Goal: Task Accomplishment & Management: Manage account settings

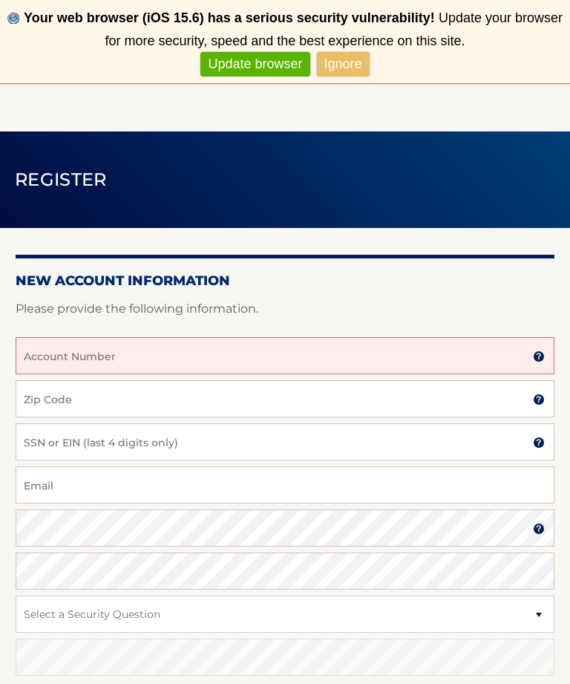
click at [546, 351] on input "Account Number" at bounding box center [285, 355] width 539 height 37
click at [541, 354] on img at bounding box center [539, 357] width 12 height 12
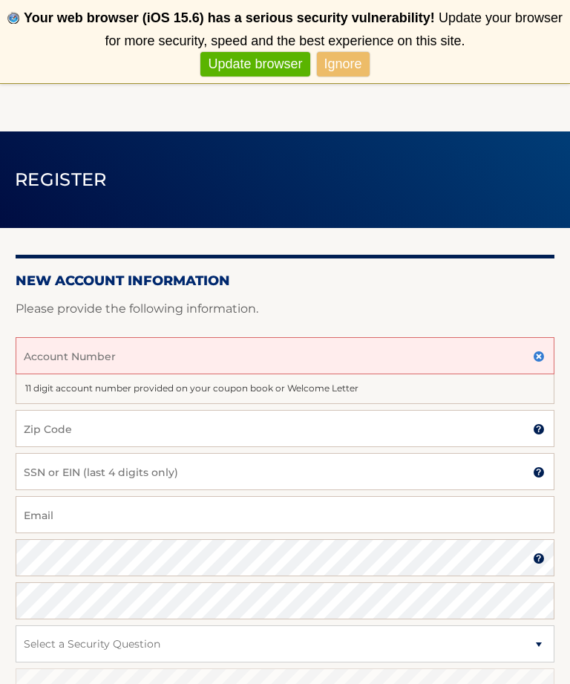
click at [145, 363] on input "Account Number" at bounding box center [285, 355] width 539 height 37
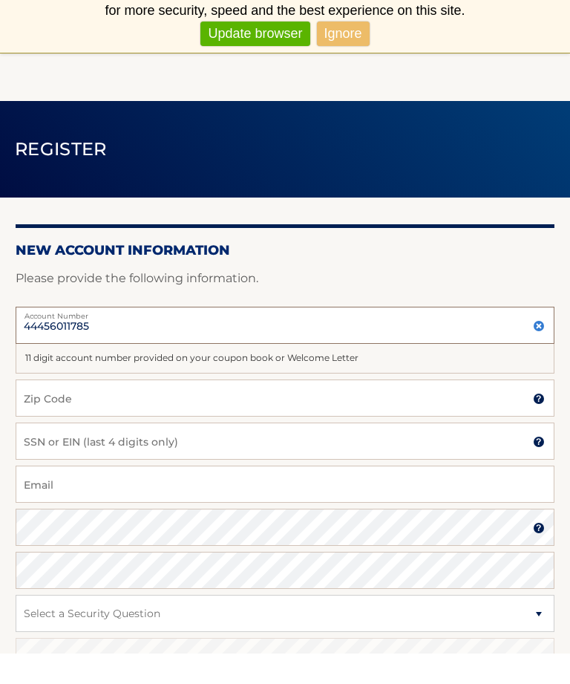
type input "44456011785"
click at [365, 412] on input "Zip Code" at bounding box center [285, 428] width 539 height 37
type input "08087"
click at [381, 454] on input "SSN or EIN (last 4 digits only)" at bounding box center [285, 471] width 539 height 37
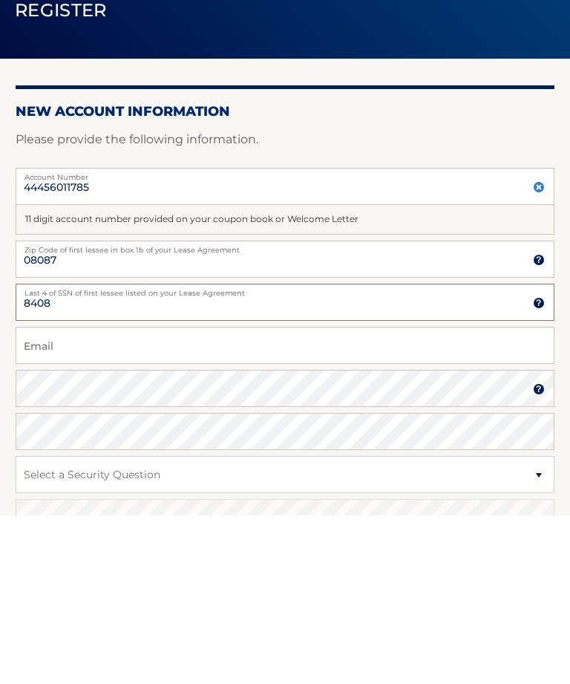
type input "8408"
click at [251, 496] on input "Email" at bounding box center [285, 514] width 539 height 37
type input "jamesv.marnell@yahoo.com"
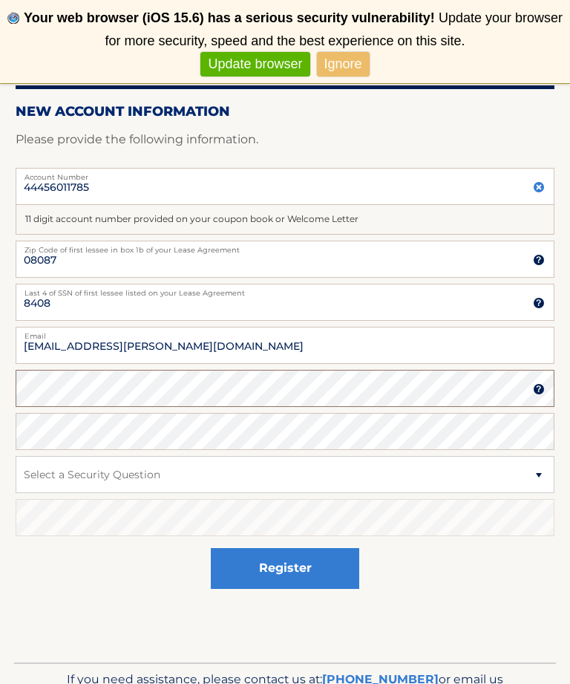
scroll to position [169, 0]
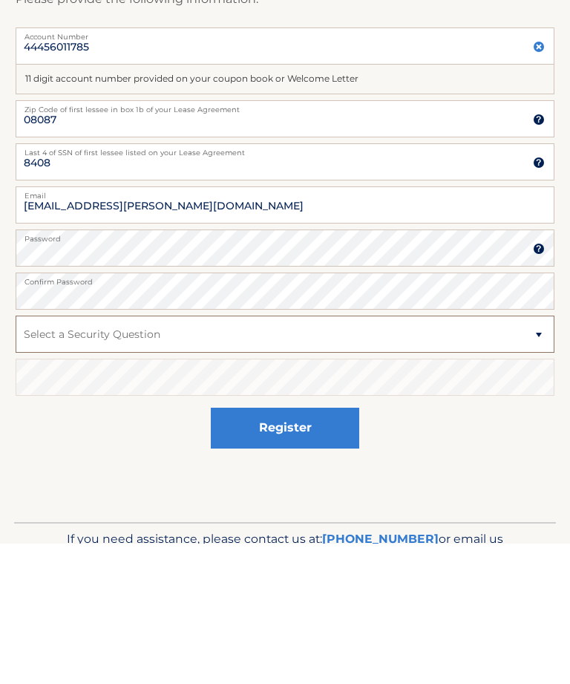
click at [527, 457] on select "Select a Security Question What was the name of your elementary school? What is…" at bounding box center [285, 475] width 539 height 37
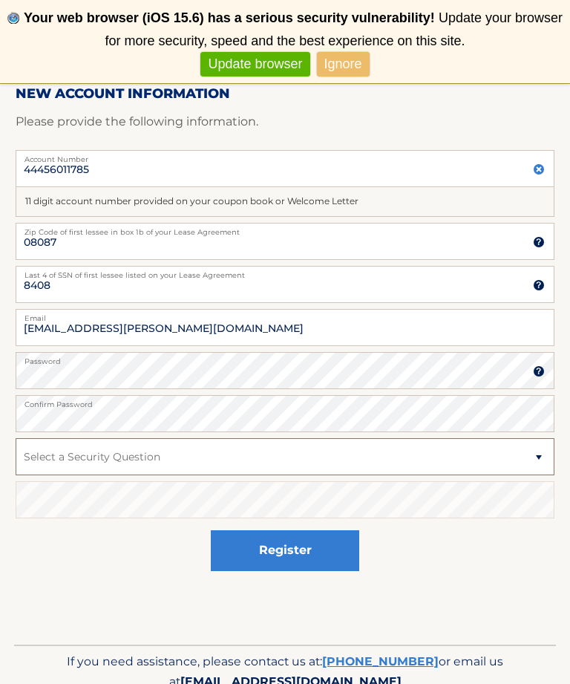
select select "2"
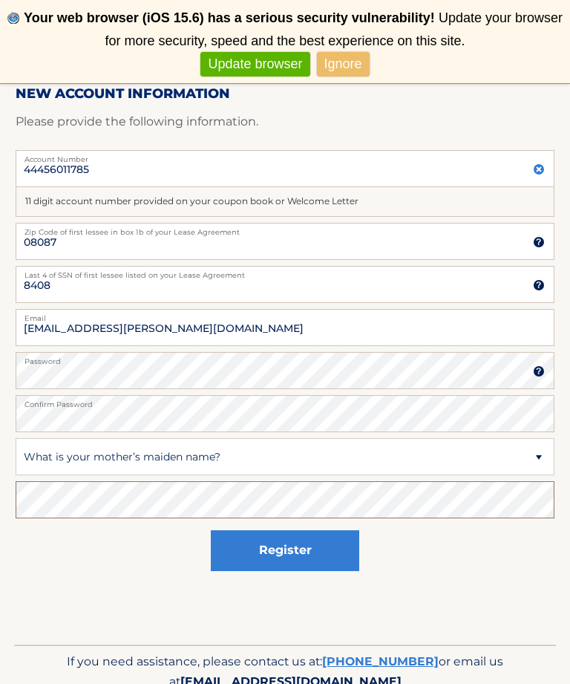
scroll to position [235, 0]
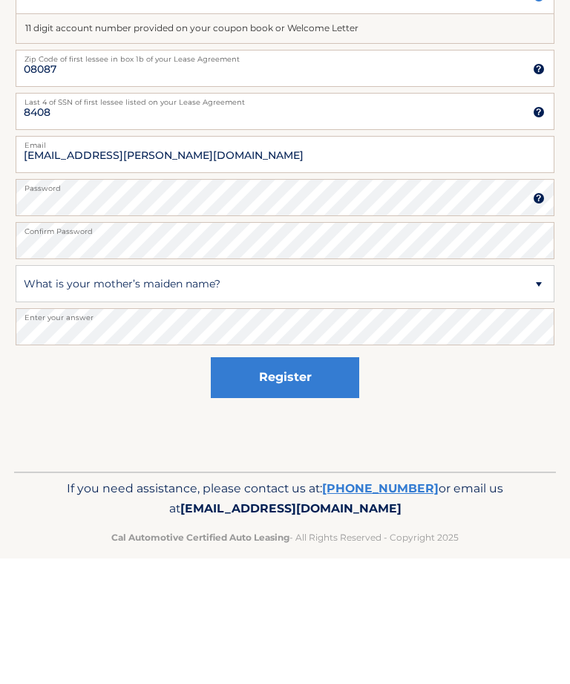
click at [337, 483] on button "Register" at bounding box center [285, 503] width 149 height 41
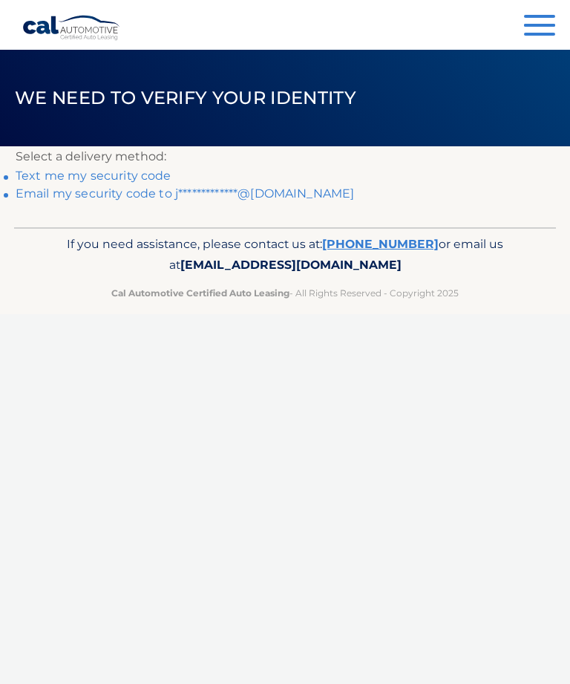
click at [57, 172] on link "Text me my security code" at bounding box center [94, 176] width 156 height 14
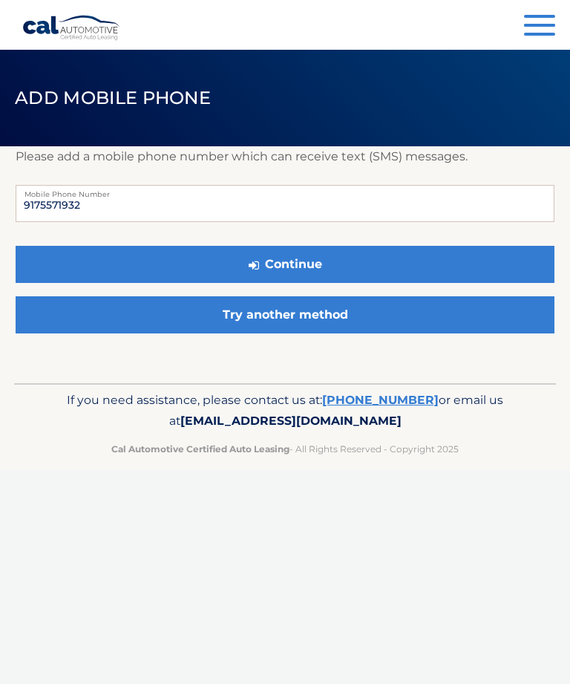
click at [380, 268] on button "Continue" at bounding box center [285, 264] width 539 height 37
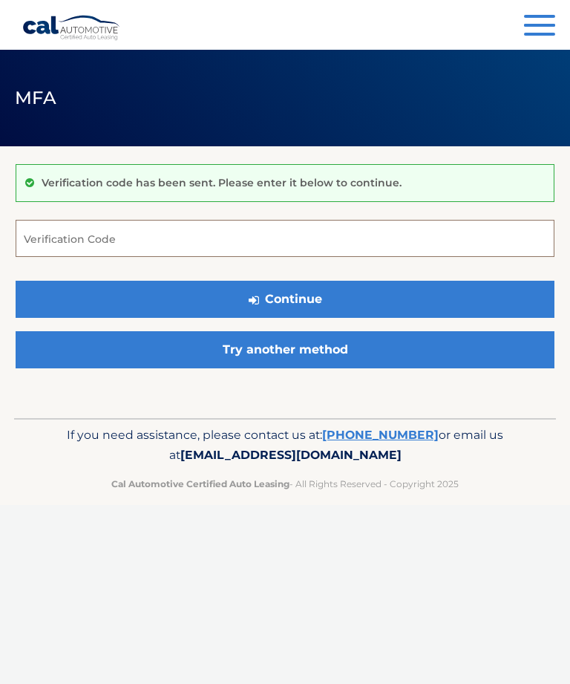
click at [336, 250] on input "Verification Code" at bounding box center [285, 238] width 539 height 37
type input "966925"
click at [374, 310] on button "Continue" at bounding box center [285, 299] width 539 height 37
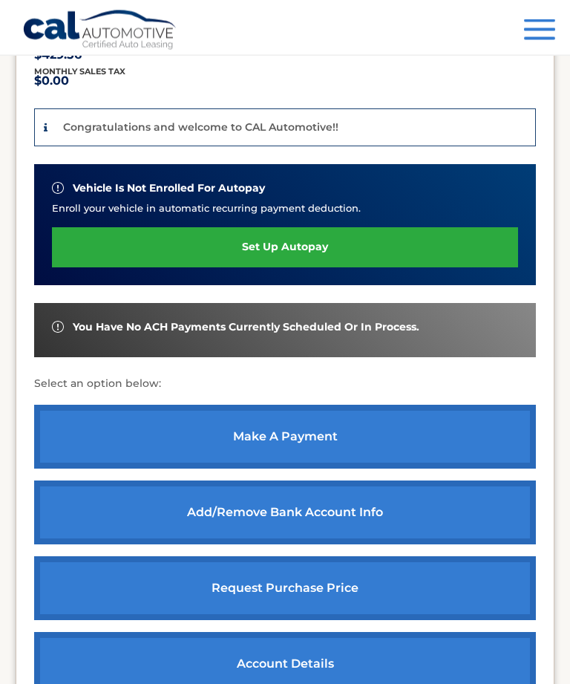
scroll to position [363, 0]
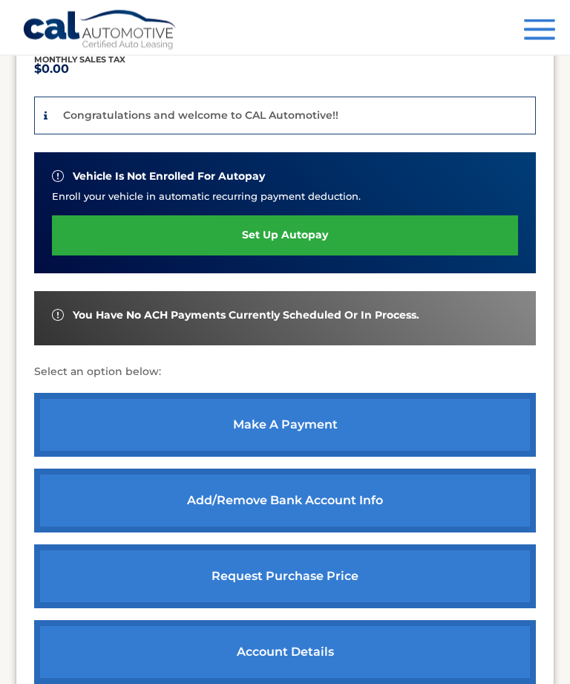
click at [497, 489] on link "Add/Remove bank account info" at bounding box center [285, 501] width 502 height 64
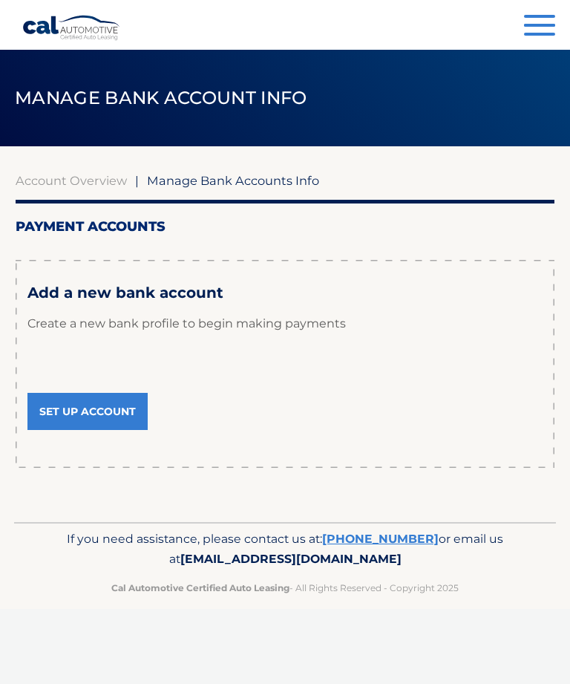
click at [131, 403] on link "Set Up Account" at bounding box center [87, 411] width 120 height 37
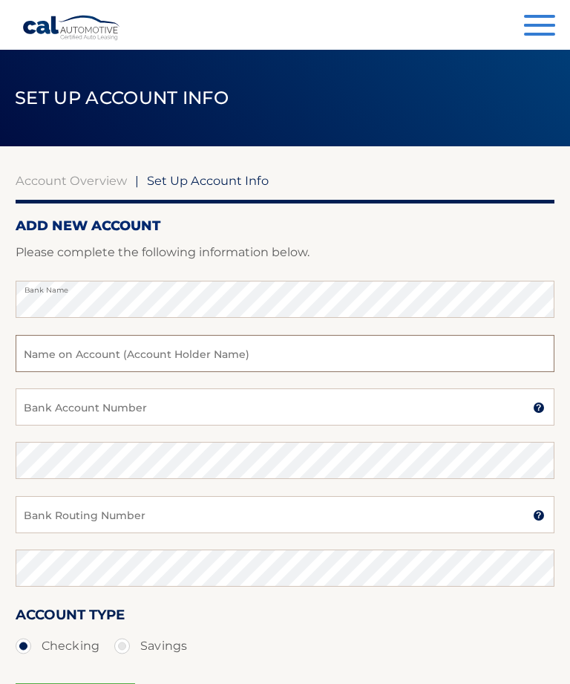
click at [361, 357] on input "text" at bounding box center [285, 353] width 539 height 37
type input "James V Marnell"
click at [408, 424] on input "Bank Account Number" at bounding box center [285, 406] width 539 height 37
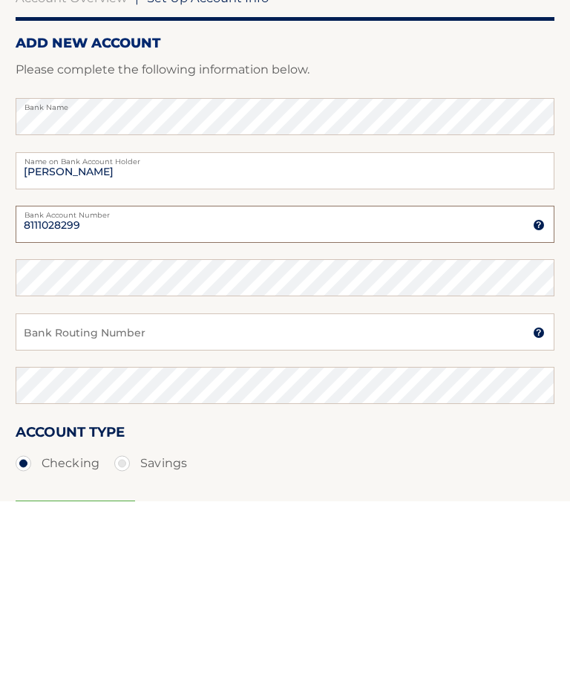
type input "8111028299"
click at [395, 442] on div "Confirm Bank Account Number" at bounding box center [285, 468] width 539 height 53
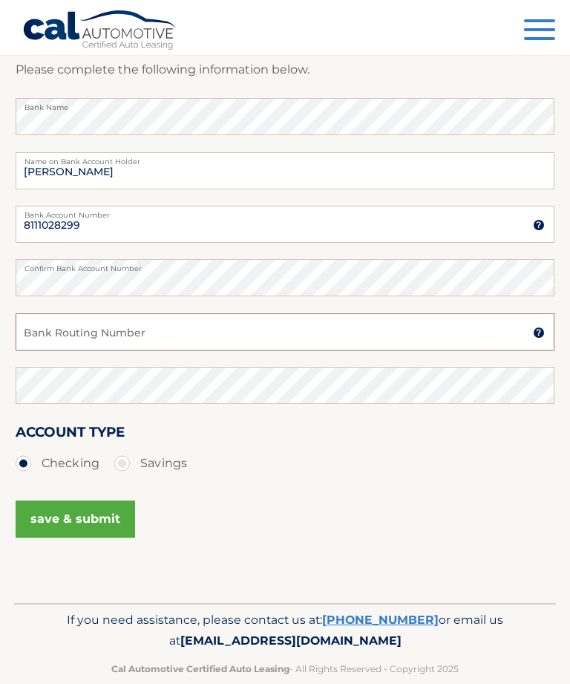
click at [364, 339] on input "Bank Routing Number" at bounding box center [285, 331] width 539 height 37
type input "031207607"
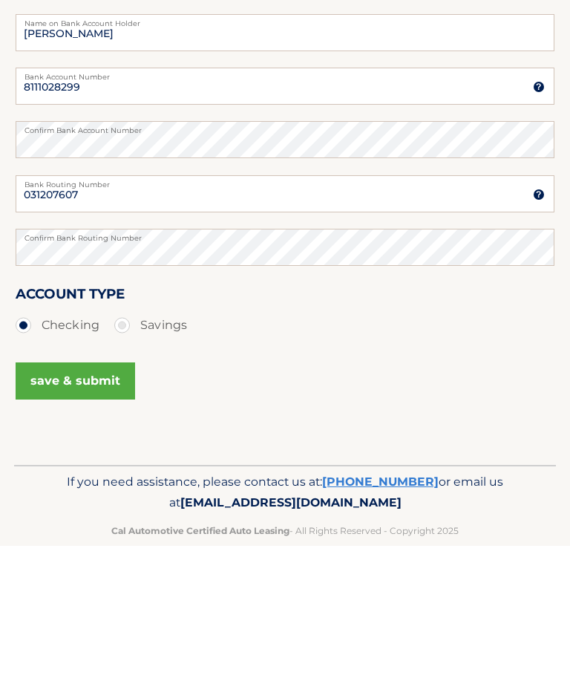
click at [111, 501] on button "save & submit" at bounding box center [76, 519] width 120 height 37
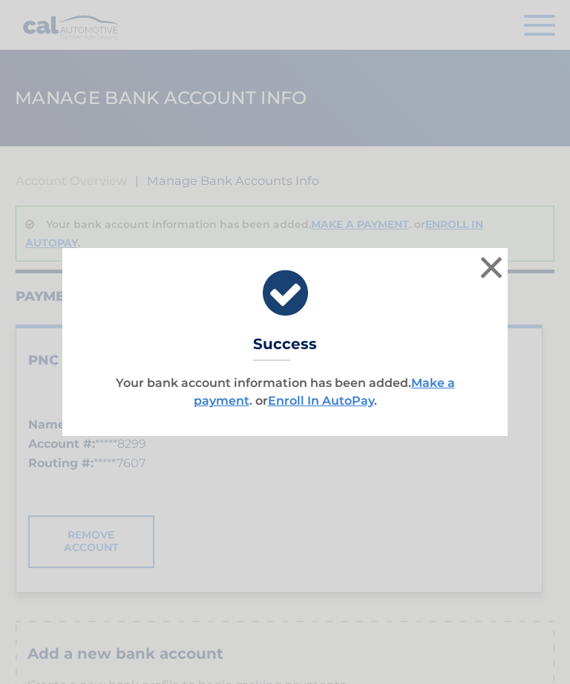
click at [490, 276] on button "×" at bounding box center [492, 268] width 30 height 30
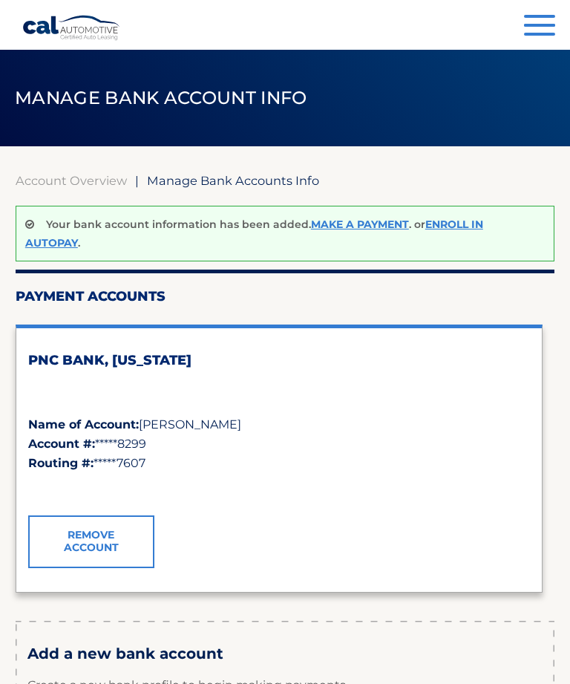
click at [100, 21] on link "Cal Automotive" at bounding box center [71, 28] width 99 height 26
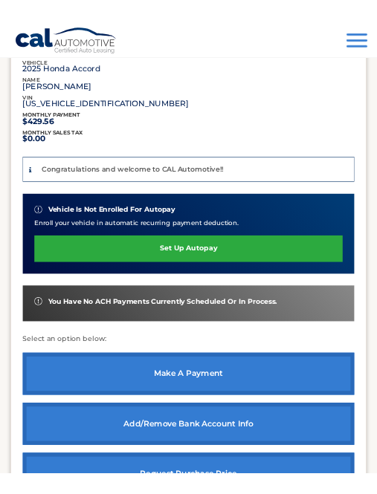
scroll to position [382, 0]
